Goal: Complete application form

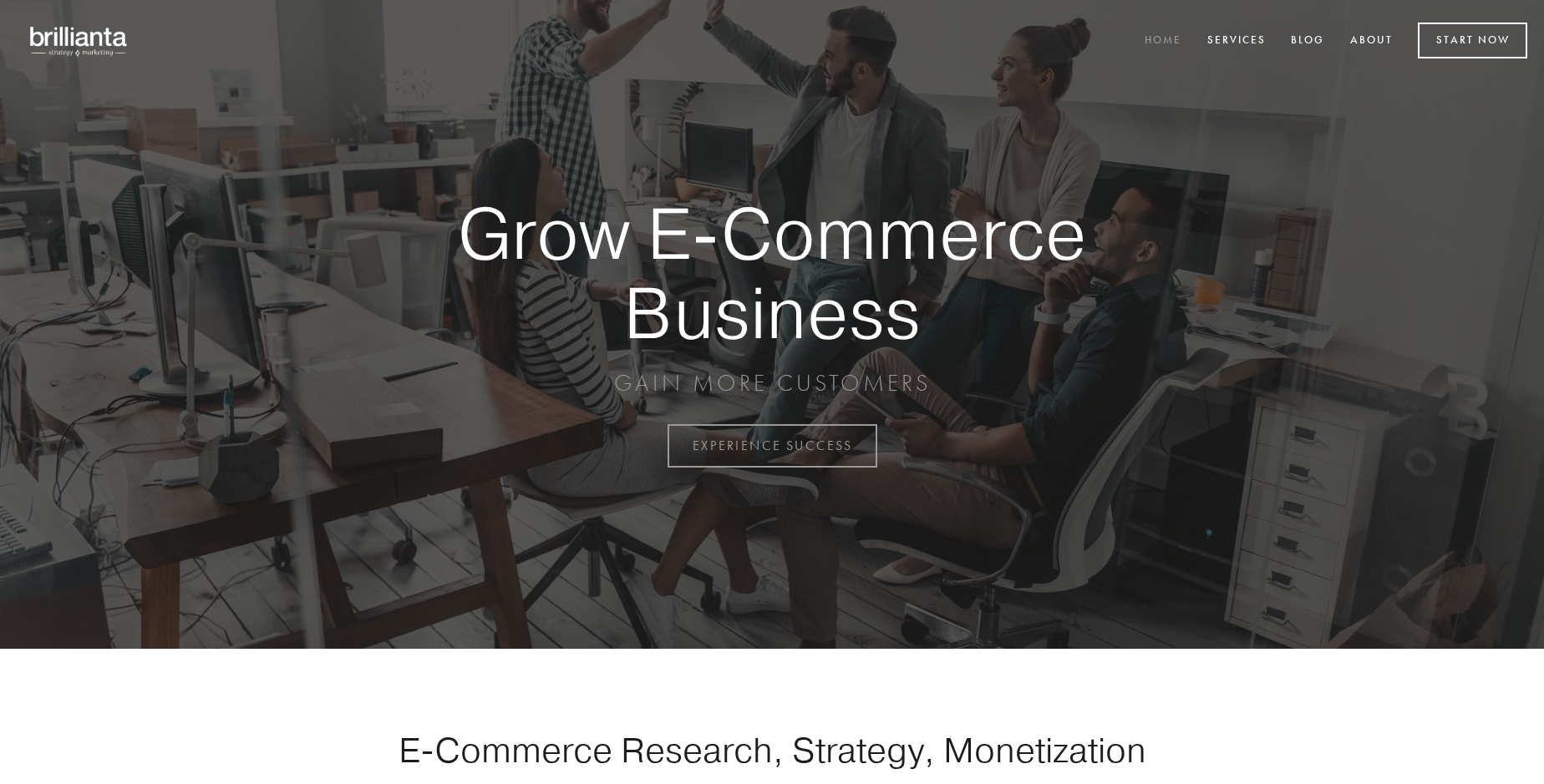
scroll to position [4377, 0]
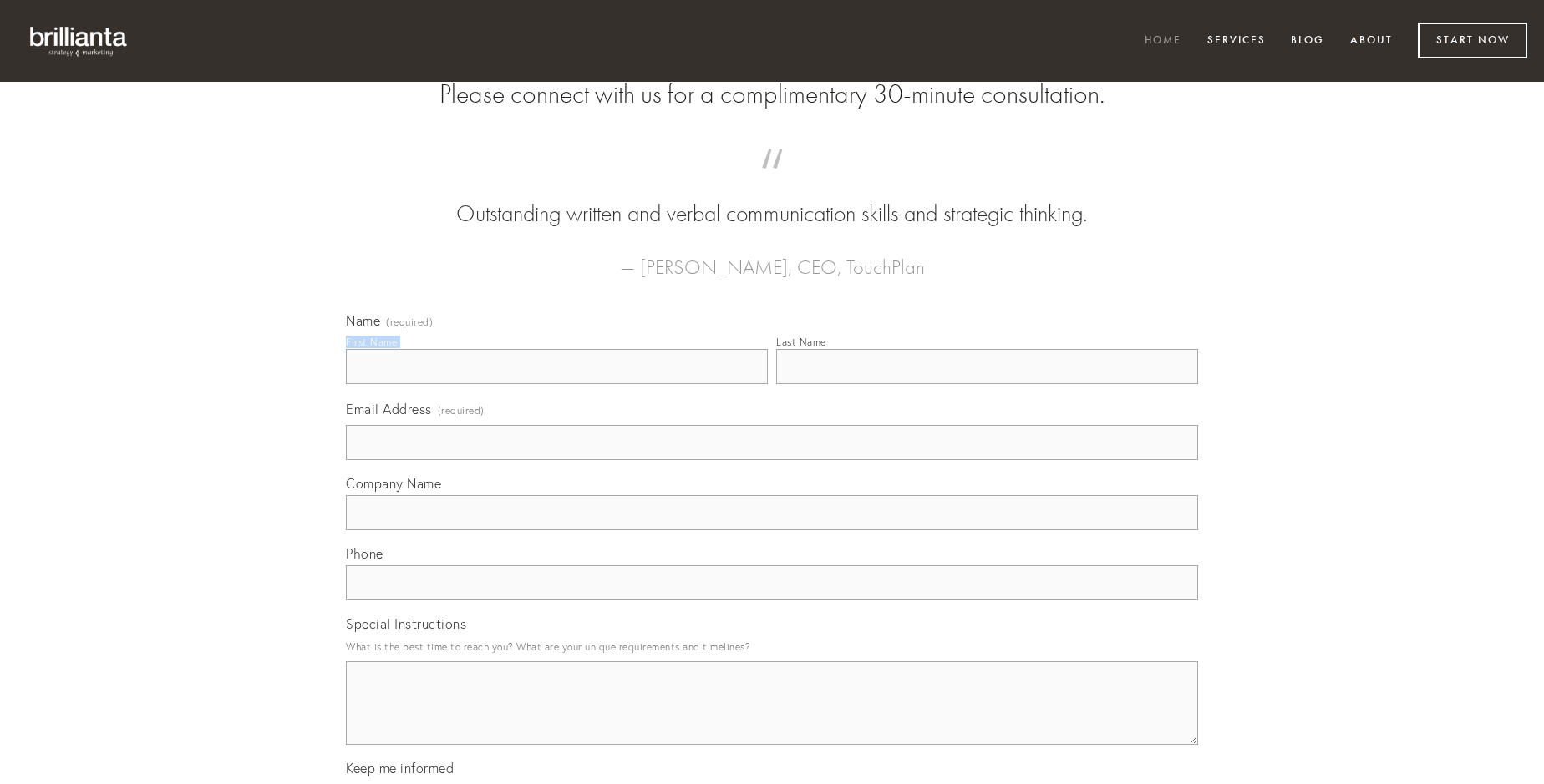
type input "[PERSON_NAME] DVM"
click at [987, 384] on input "Last Name" at bounding box center [987, 367] width 422 height 35
type input "[PERSON_NAME] DVM"
click at [772, 460] on input "Email Address (required)" at bounding box center [772, 442] width 852 height 35
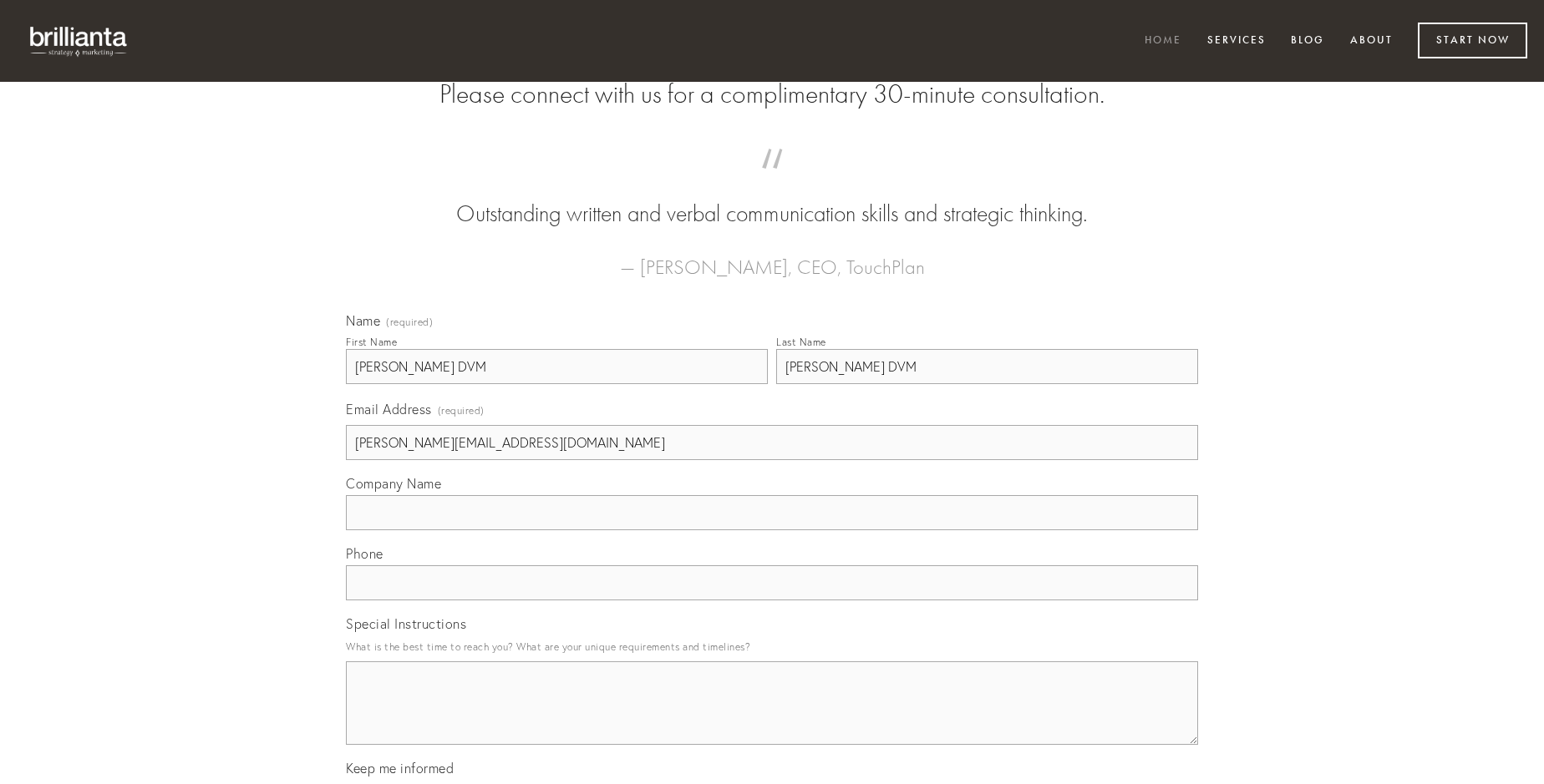
type input "[PERSON_NAME][EMAIL_ADDRESS][DOMAIN_NAME]"
click at [772, 530] on input "Company Name" at bounding box center [772, 513] width 852 height 35
type input "adicio"
click at [772, 601] on input "text" at bounding box center [772, 583] width 852 height 35
click at [772, 718] on textarea "Special Instructions" at bounding box center [772, 703] width 852 height 83
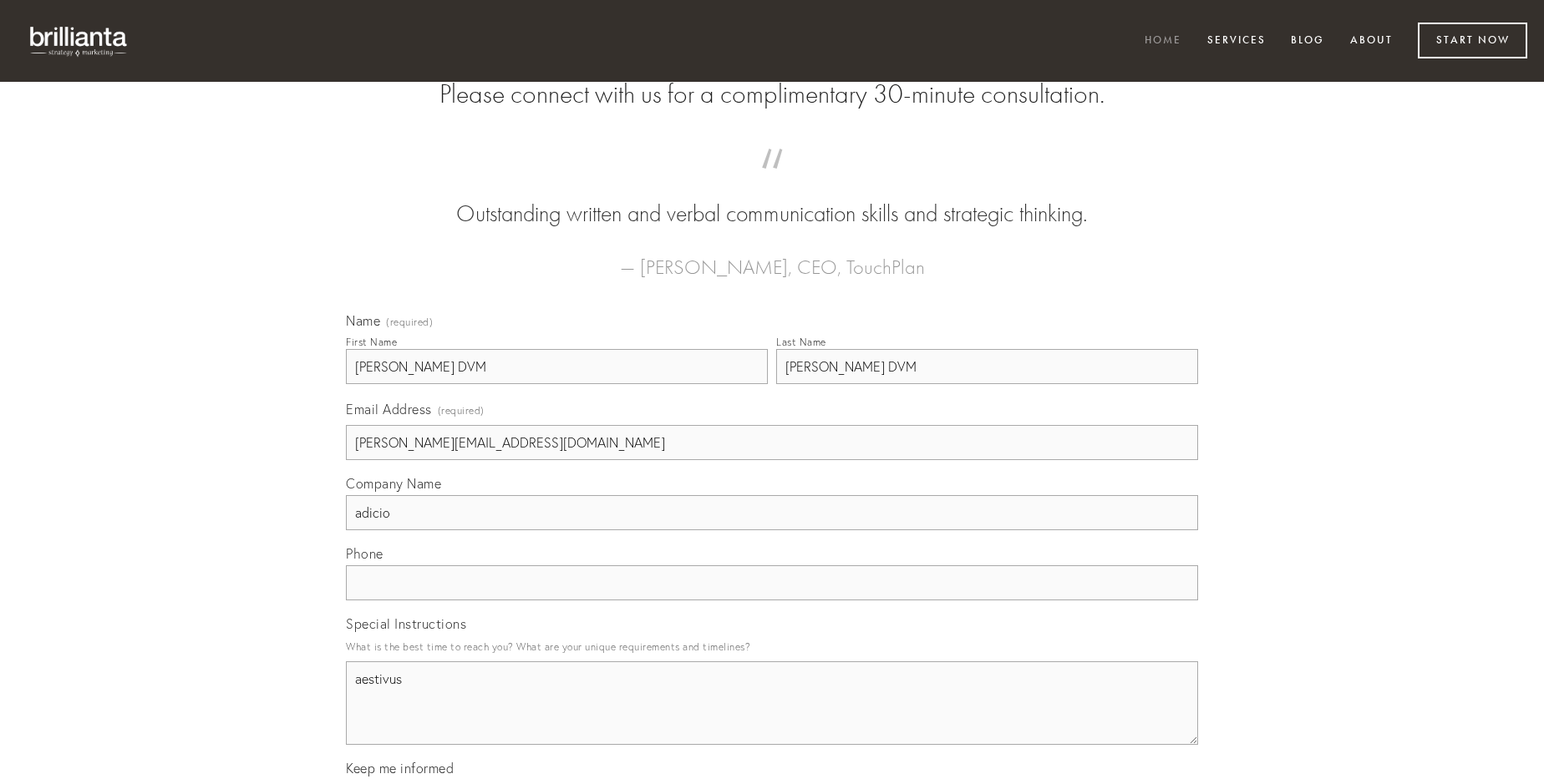
type textarea "aestivus"
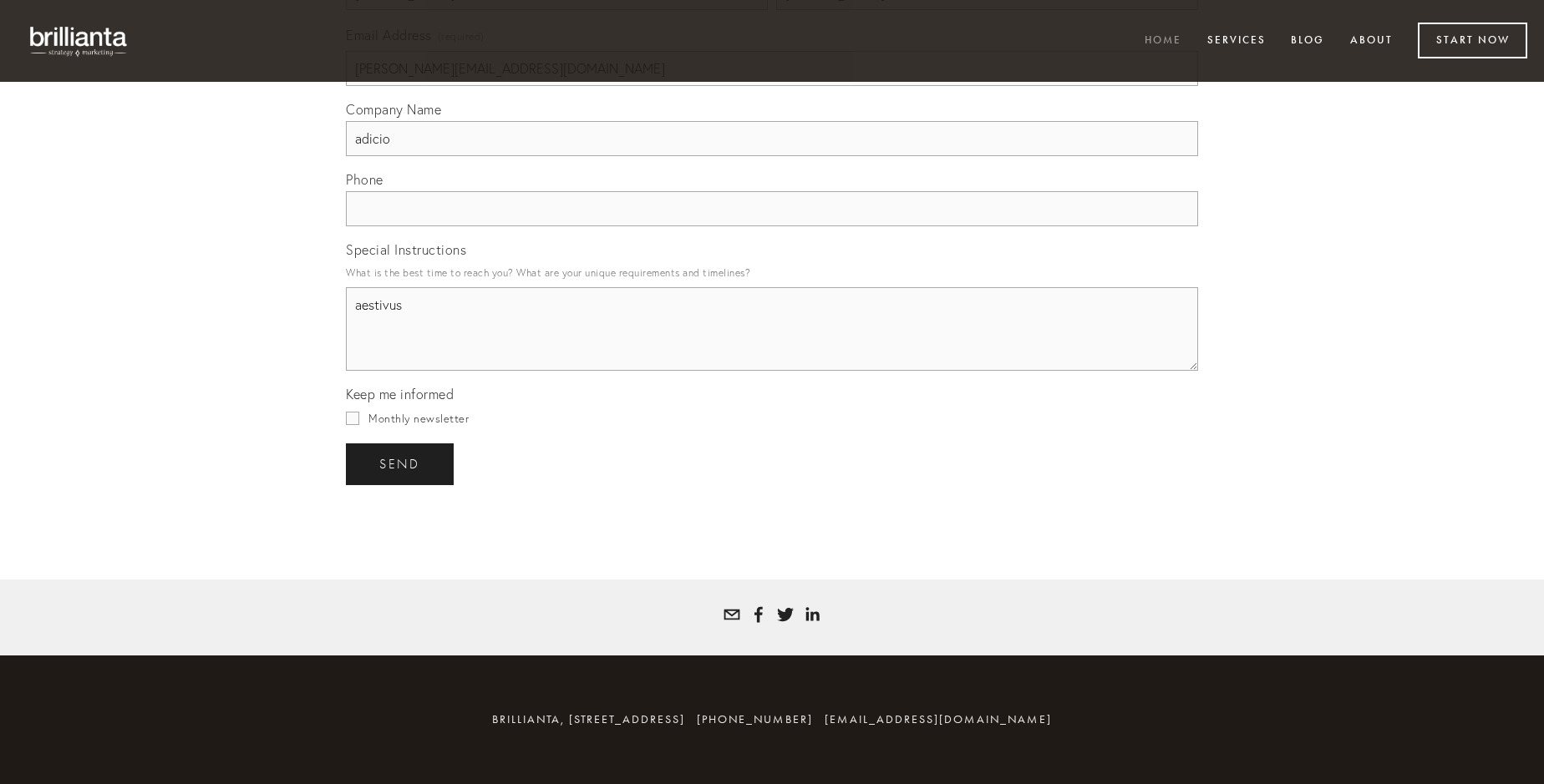
click at [401, 464] on span "send" at bounding box center [399, 464] width 41 height 15
